Goal: Navigation & Orientation: Find specific page/section

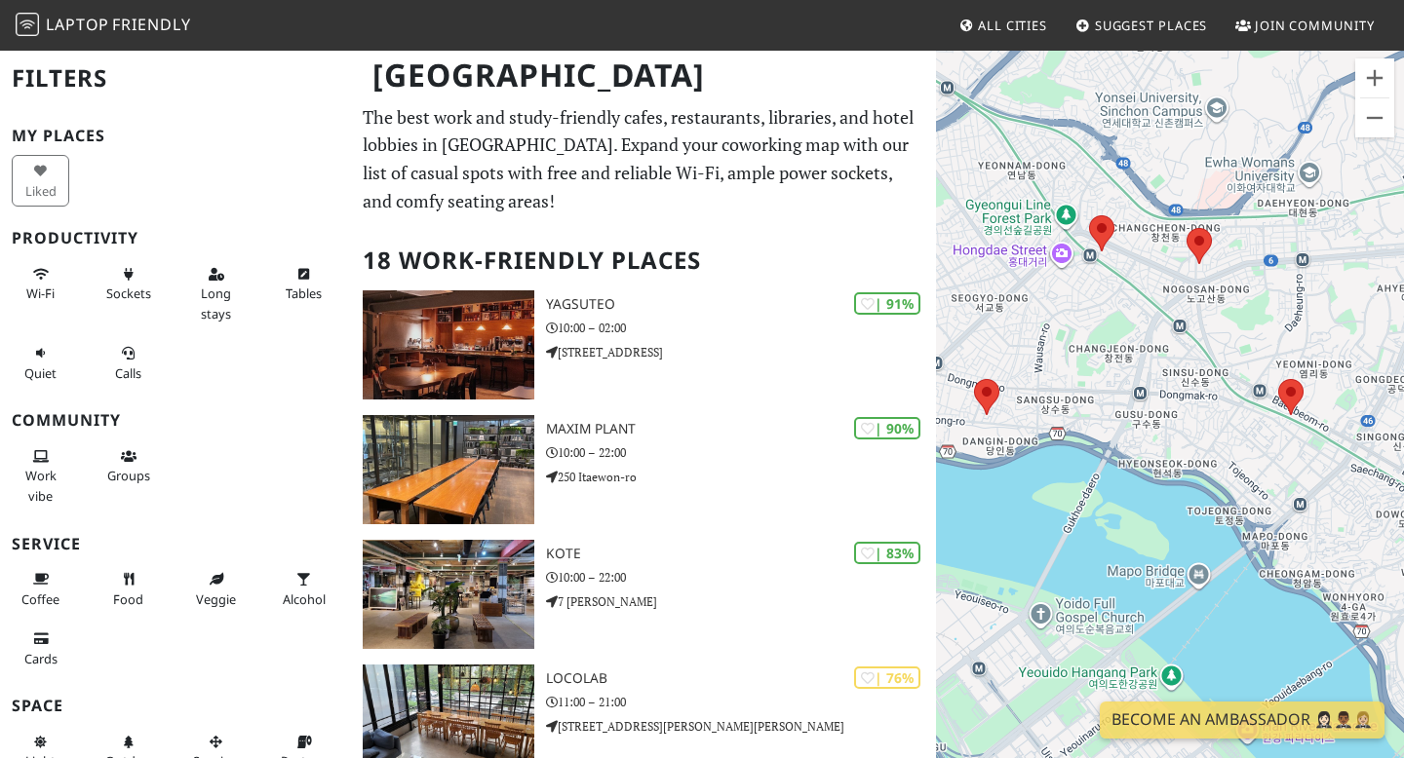
drag, startPoint x: 1086, startPoint y: 248, endPoint x: 1067, endPoint y: 467, distance: 220.1
click at [1067, 467] on div at bounding box center [1170, 428] width 468 height 758
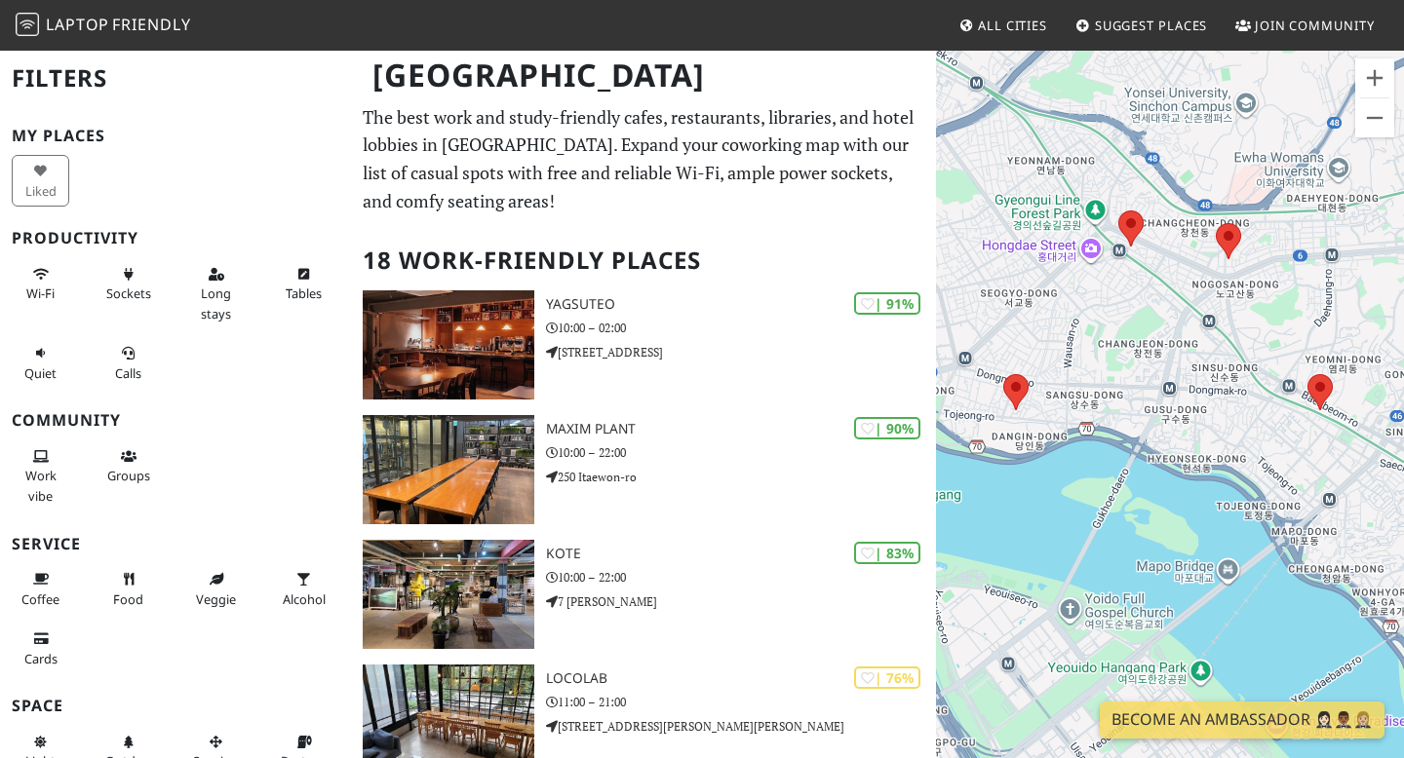
click at [987, 389] on div at bounding box center [1170, 428] width 468 height 758
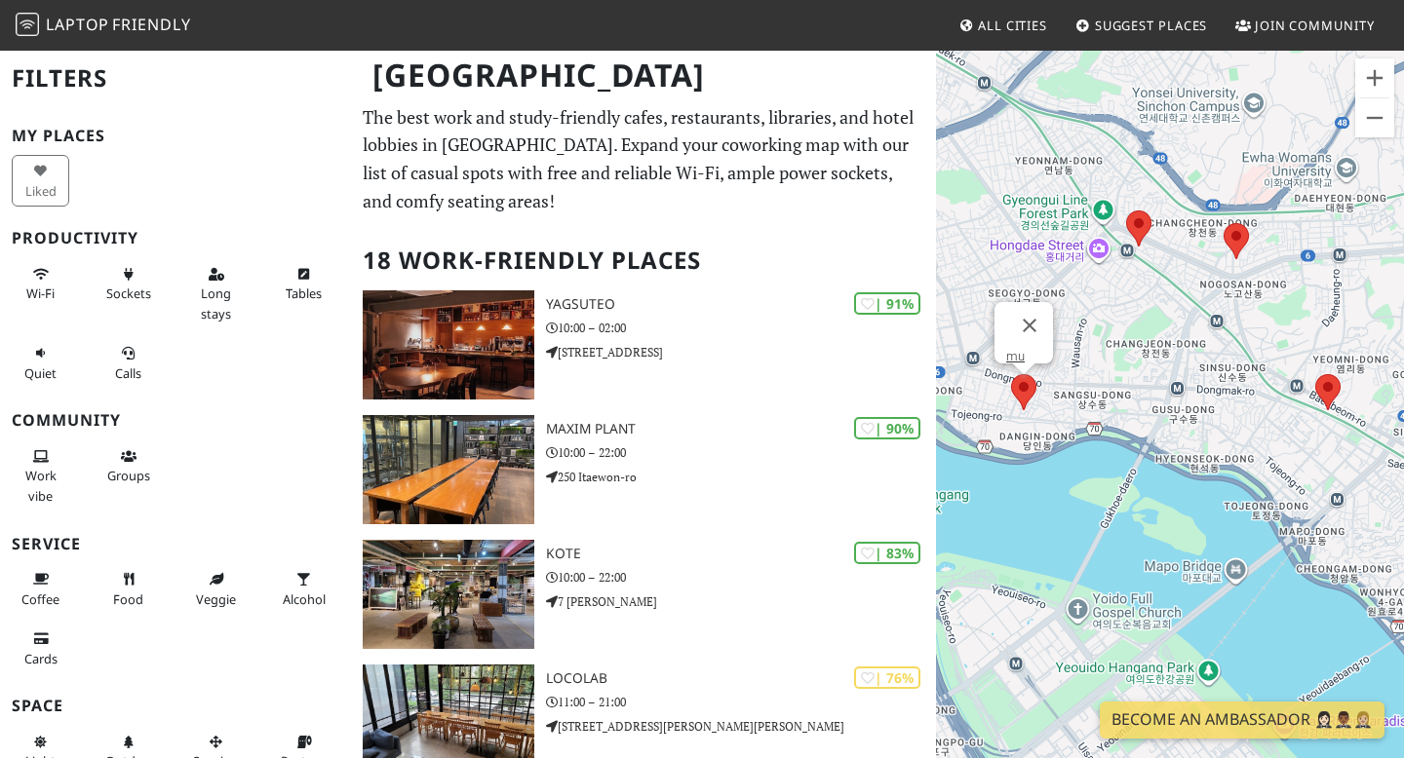
click at [1011, 374] on area at bounding box center [1011, 374] width 0 height 0
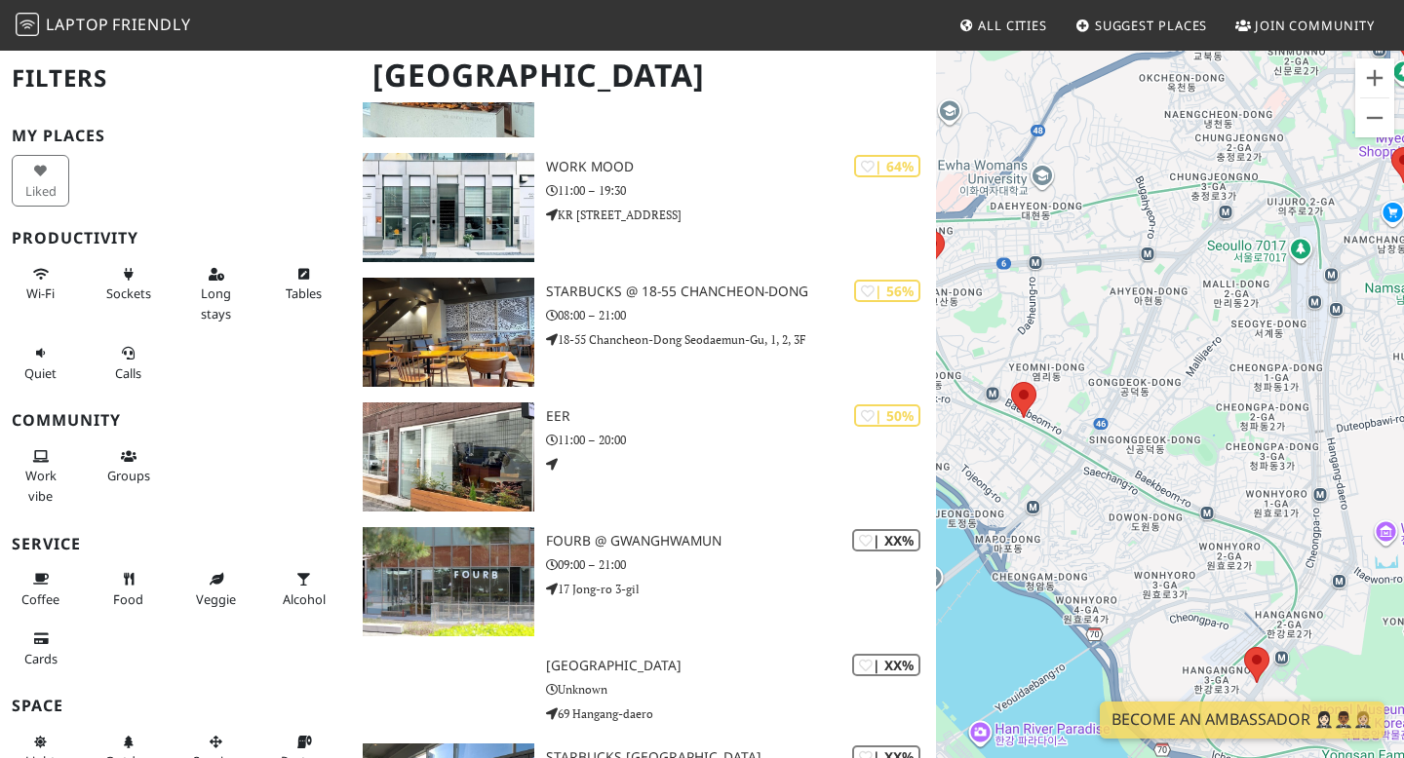
scroll to position [1387, 0]
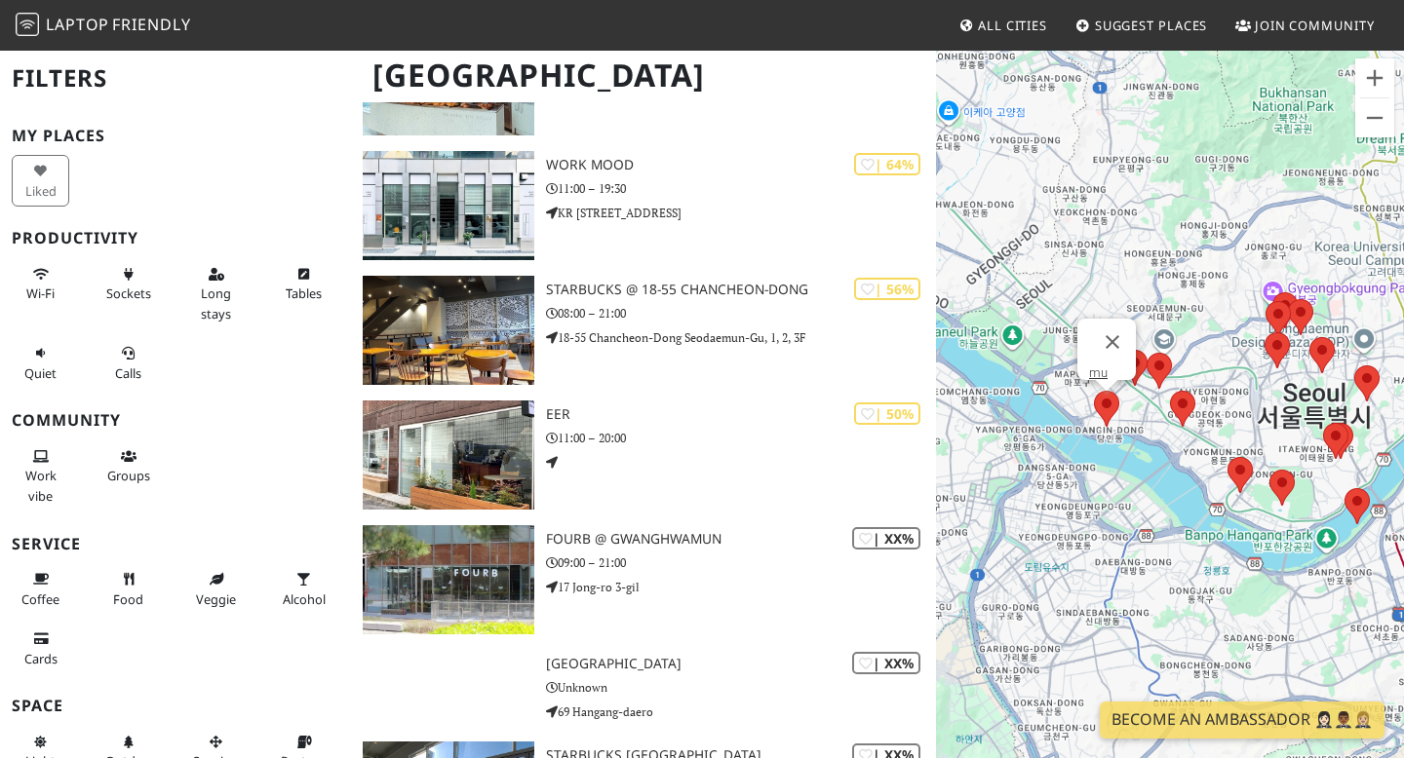
drag, startPoint x: 1006, startPoint y: 444, endPoint x: 1134, endPoint y: 410, distance: 132.2
click at [1136, 412] on div "mu" at bounding box center [1170, 428] width 468 height 758
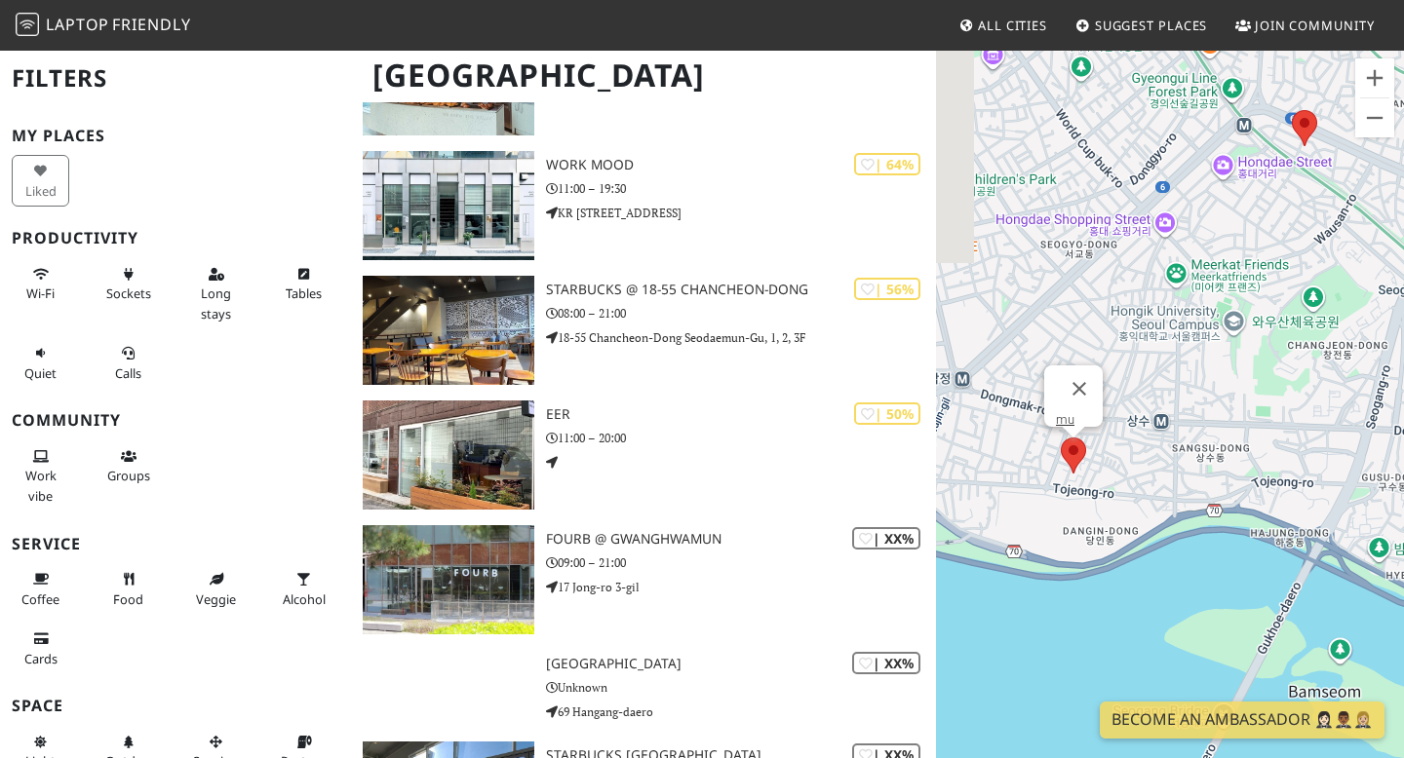
drag, startPoint x: 999, startPoint y: 431, endPoint x: 1201, endPoint y: 407, distance: 203.1
click at [1203, 407] on div "mu" at bounding box center [1170, 428] width 468 height 758
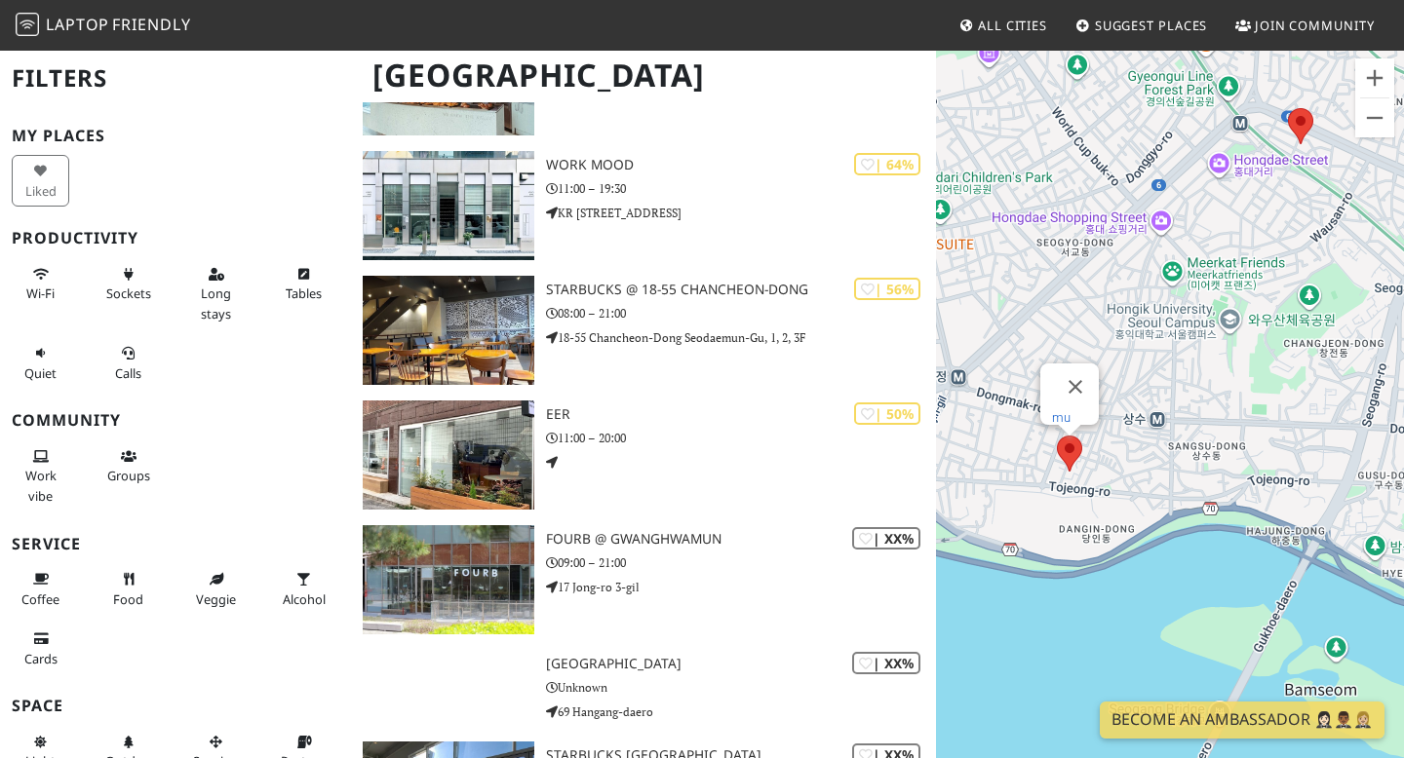
click at [1061, 410] on link "mu" at bounding box center [1061, 417] width 19 height 15
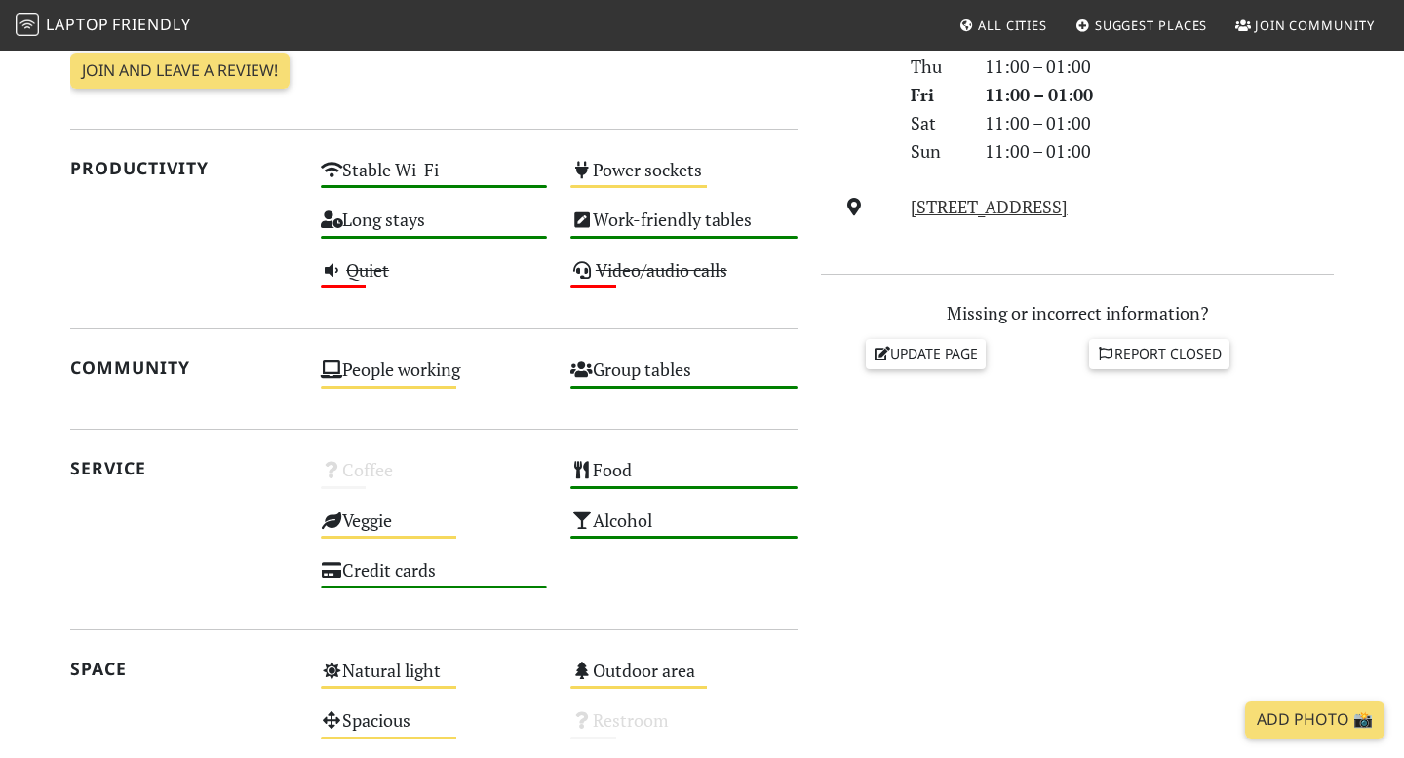
scroll to position [728, 0]
